Goal: Transaction & Acquisition: Purchase product/service

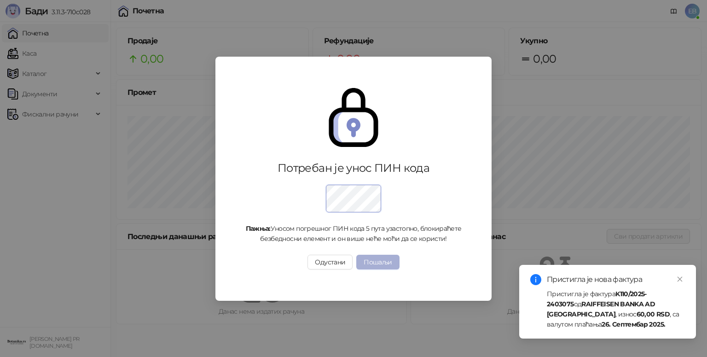
click at [379, 259] on button "Пошаљи" at bounding box center [377, 261] width 43 height 15
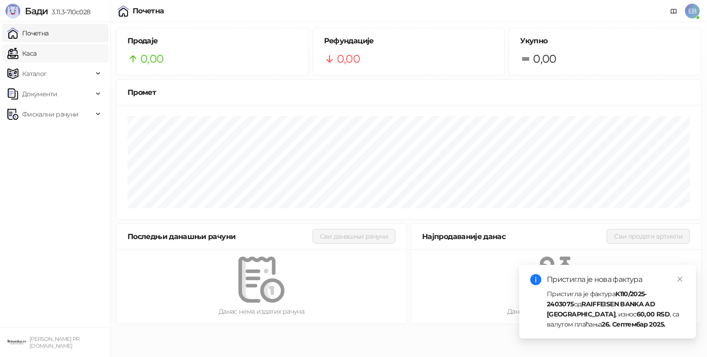
click at [32, 52] on link "Каса" at bounding box center [21, 53] width 29 height 18
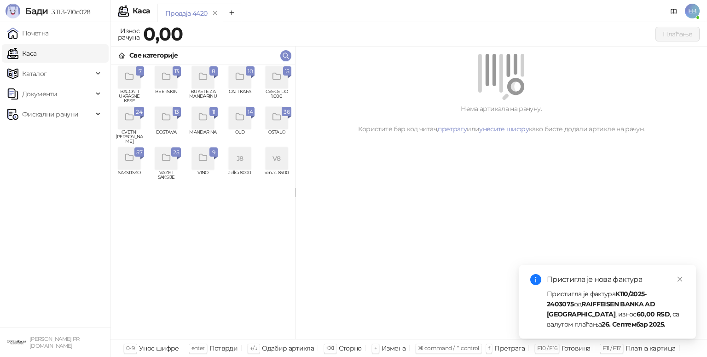
click at [285, 81] on div "grid" at bounding box center [276, 77] width 22 height 22
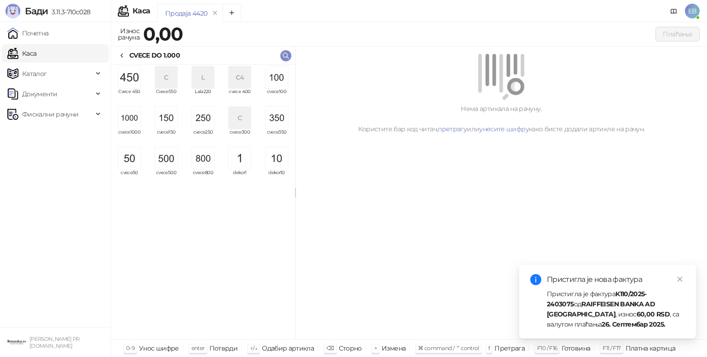
click at [122, 121] on img "grid" at bounding box center [129, 118] width 22 height 22
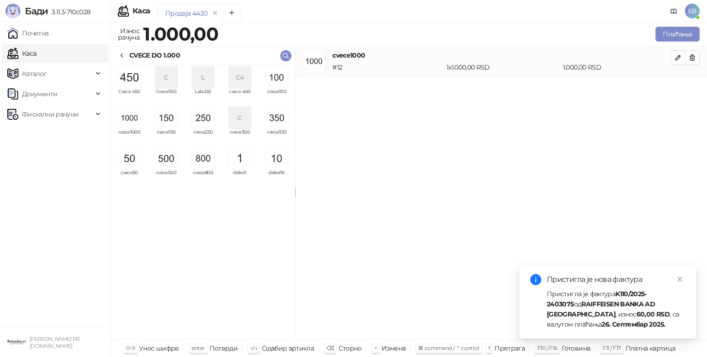
click at [122, 121] on img "grid" at bounding box center [129, 118] width 22 height 22
click at [190, 121] on div "grid" at bounding box center [202, 118] width 29 height 22
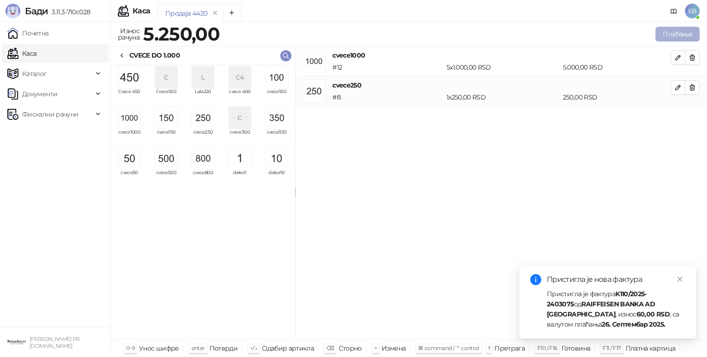
click at [686, 34] on button "Плаћање" at bounding box center [677, 34] width 44 height 15
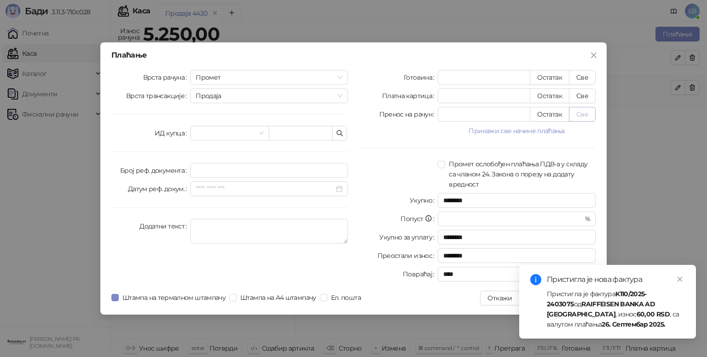
click at [580, 116] on button "Све" at bounding box center [582, 114] width 27 height 15
type input "****"
click at [680, 280] on icon "close" at bounding box center [679, 279] width 6 height 6
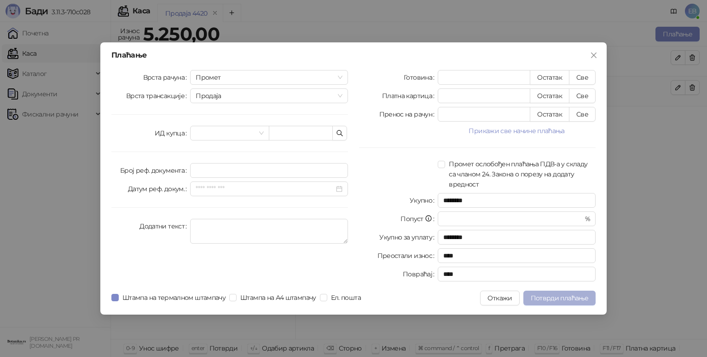
click at [557, 300] on span "Потврди плаћање" at bounding box center [559, 298] width 58 height 8
